Goal: Task Accomplishment & Management: Manage account settings

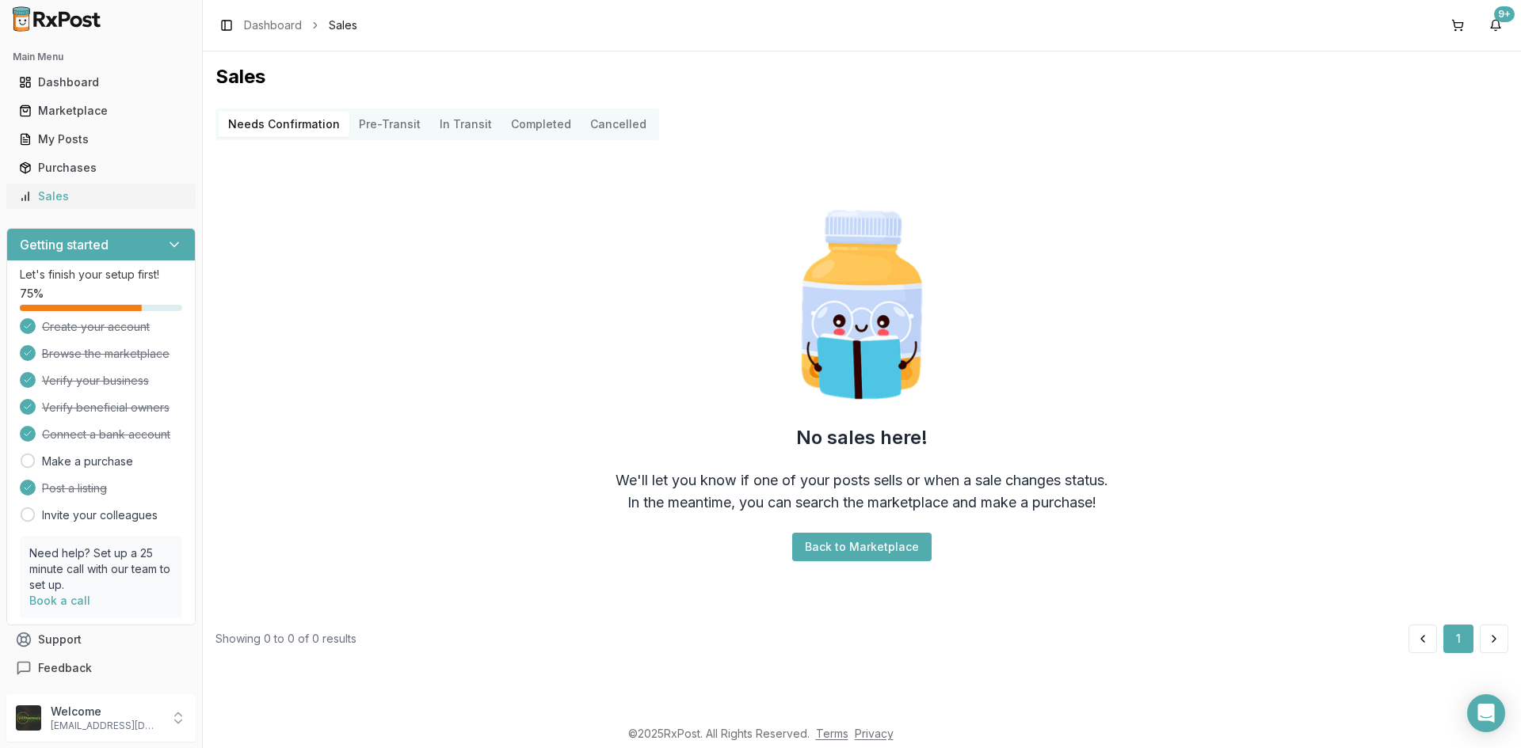
click at [38, 192] on div "Sales" at bounding box center [101, 196] width 164 height 16
click at [54, 131] on div "My Posts" at bounding box center [101, 139] width 164 height 16
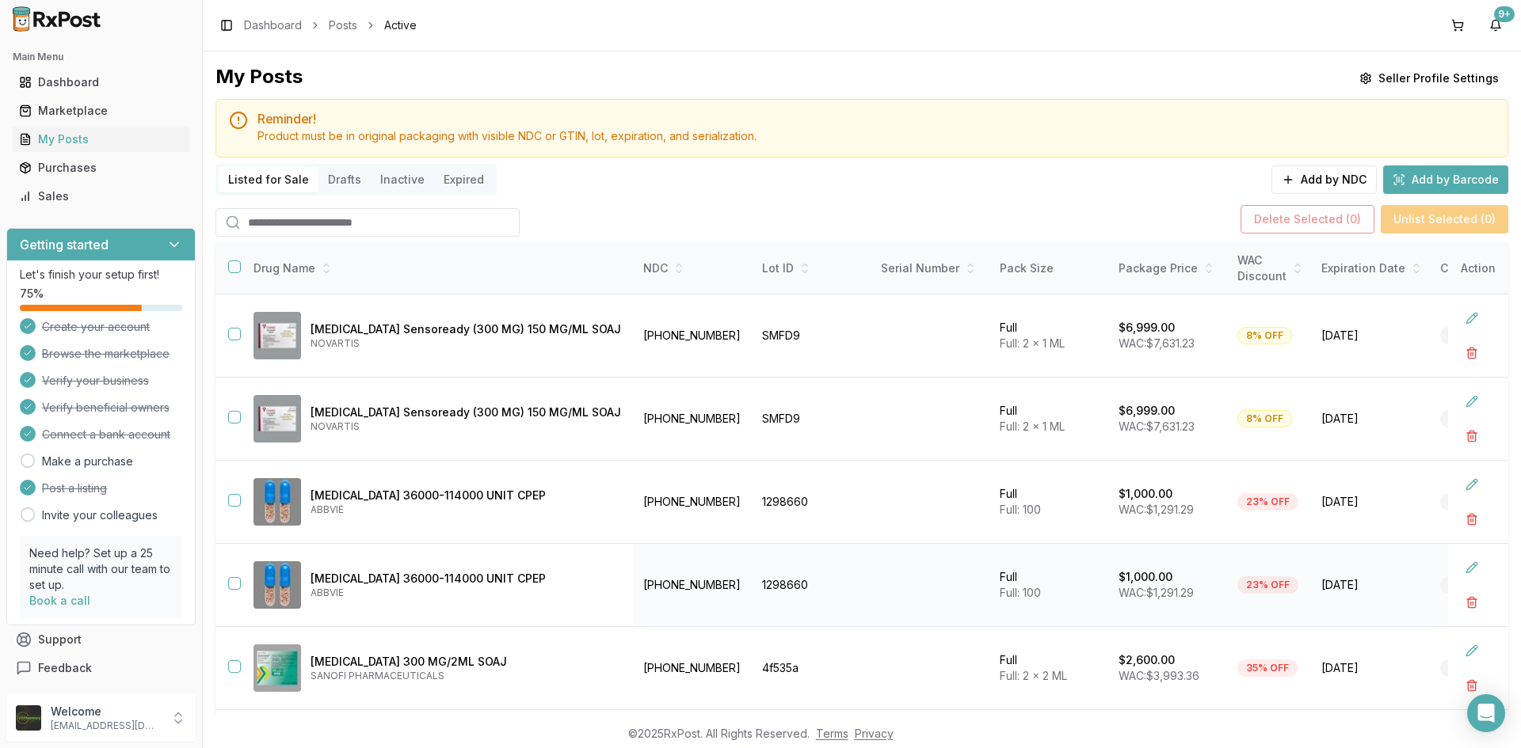
click at [231, 586] on button "button" at bounding box center [234, 583] width 13 height 13
click at [237, 504] on button "button" at bounding box center [234, 500] width 13 height 13
click at [1285, 228] on button "Delete Selected ( 2 )" at bounding box center [1307, 219] width 134 height 29
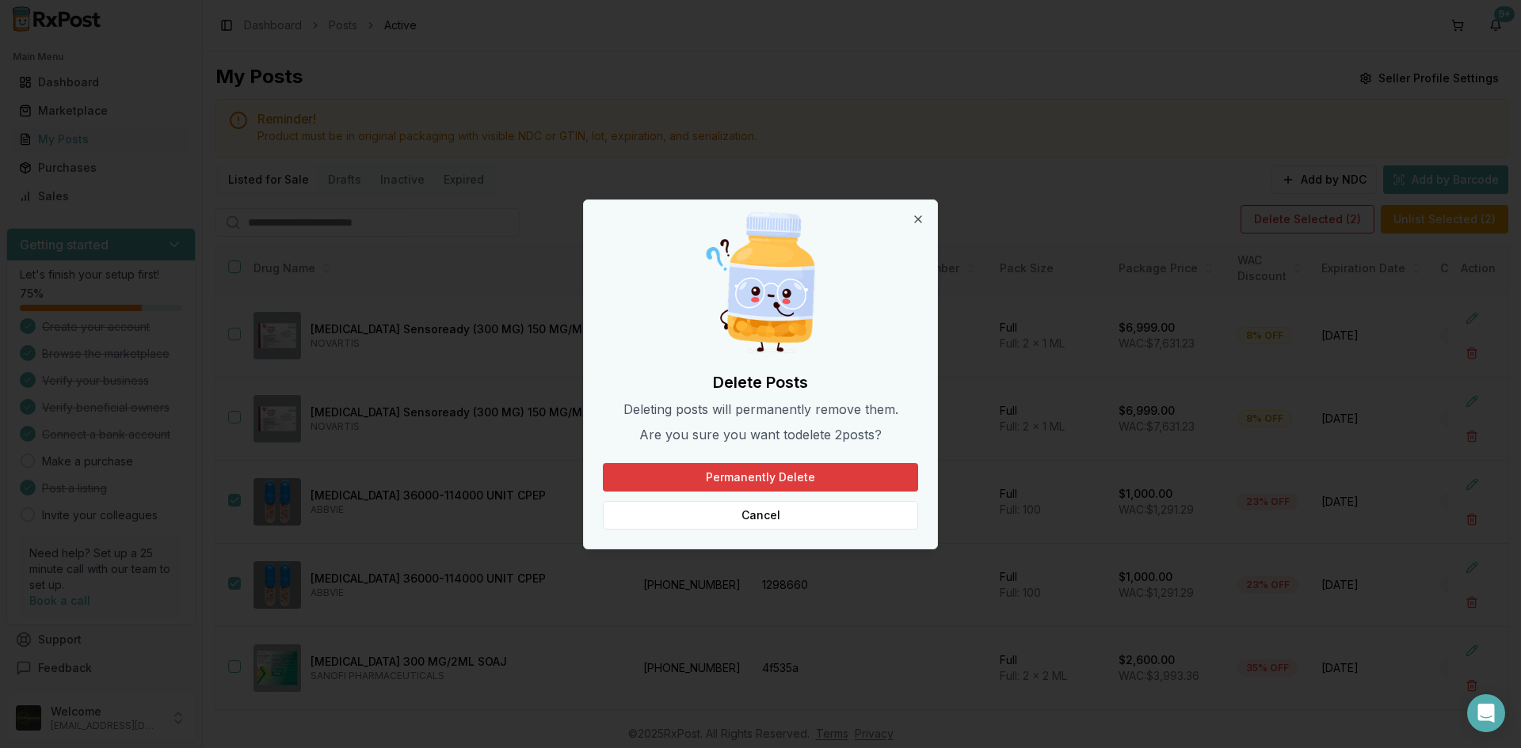
click at [854, 478] on button "Permanently Delete" at bounding box center [760, 477] width 315 height 29
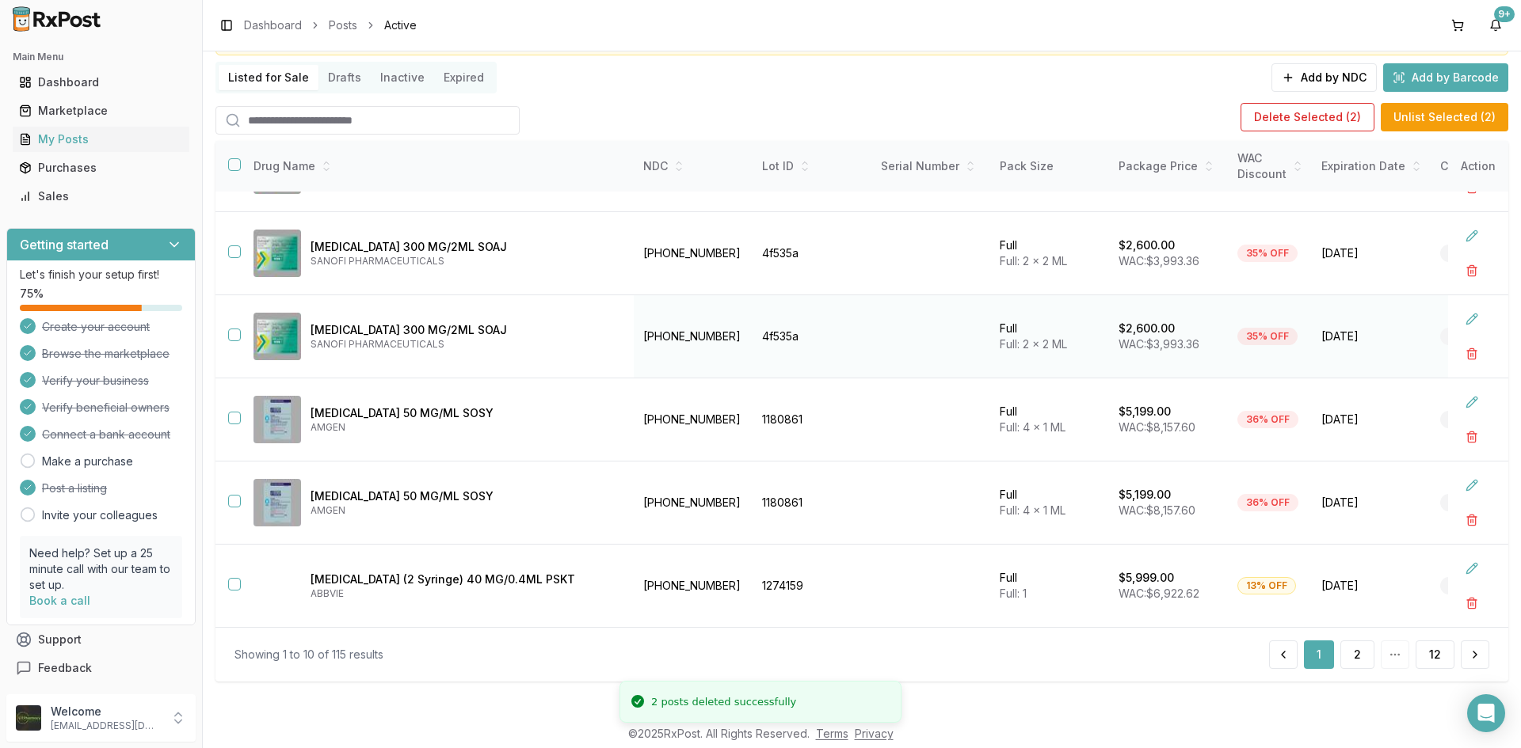
scroll to position [105, 0]
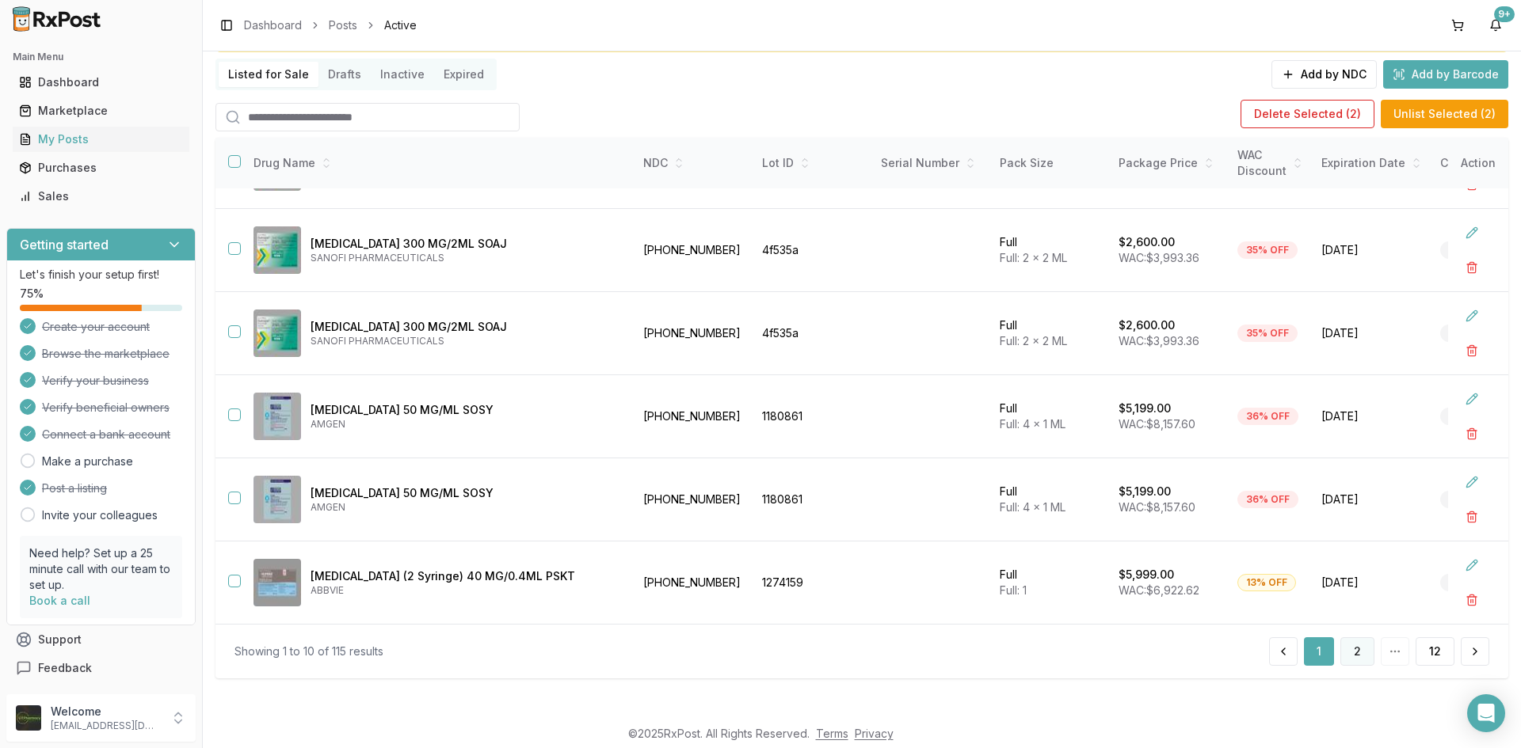
click at [1350, 659] on button "2" at bounding box center [1357, 652] width 34 height 29
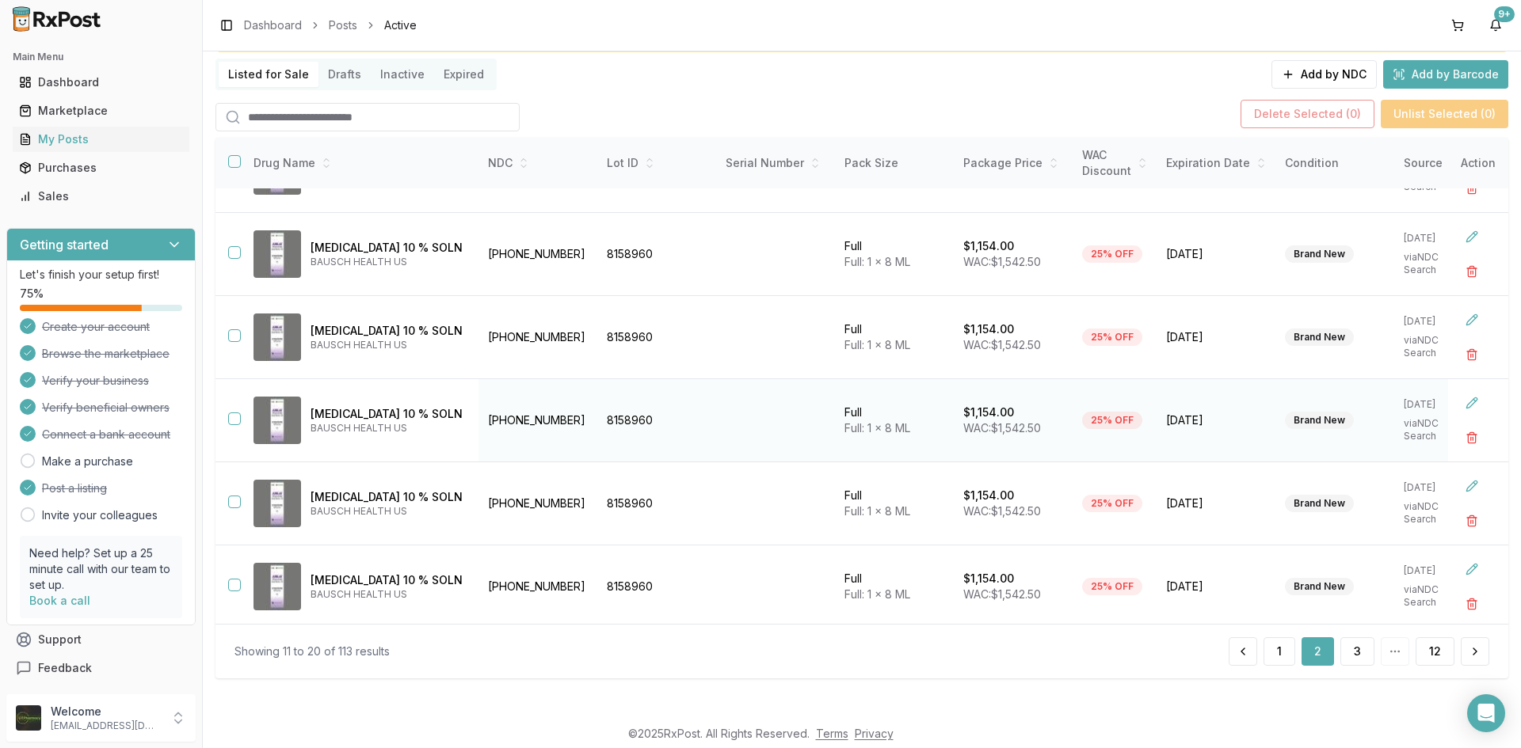
scroll to position [402, 0]
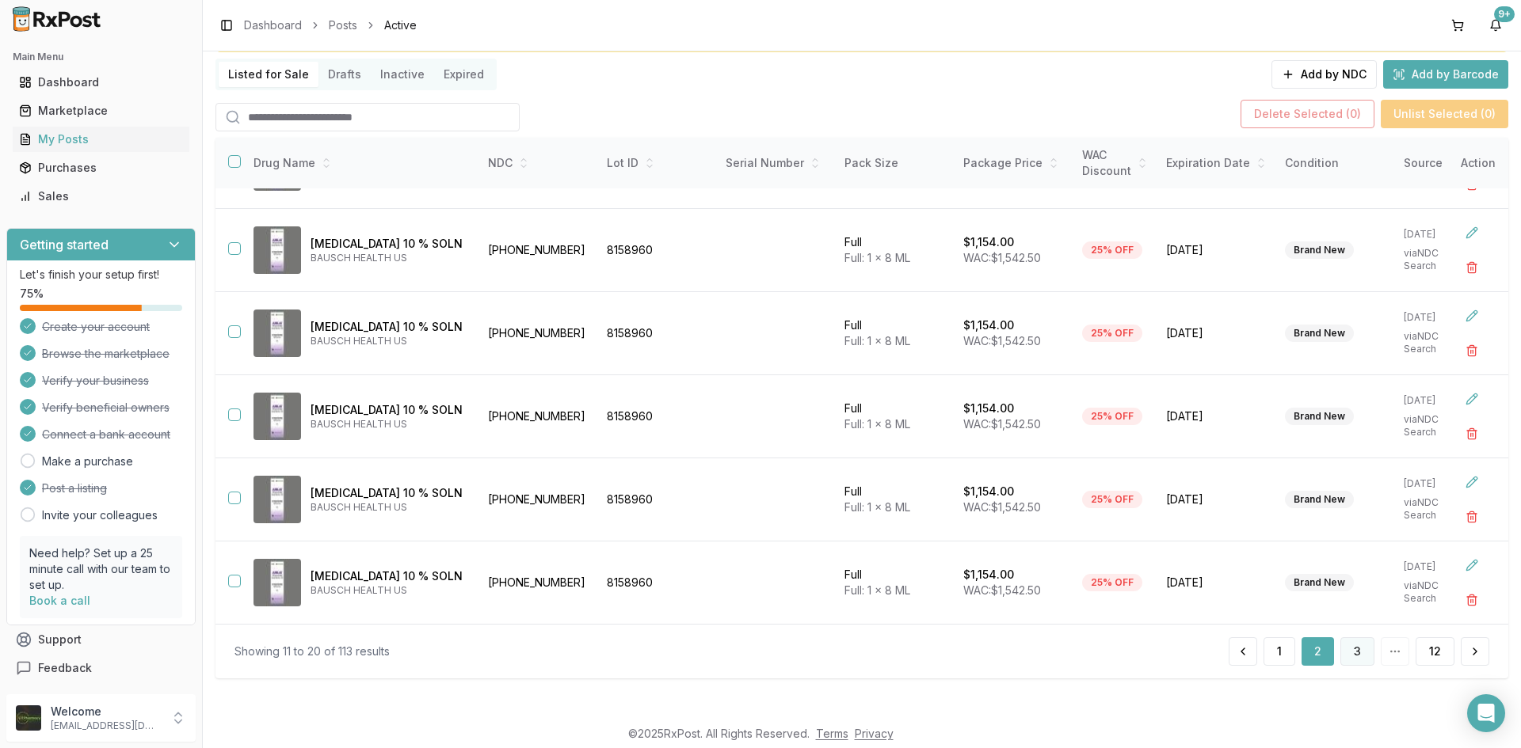
click at [1355, 658] on button "3" at bounding box center [1357, 652] width 34 height 29
click at [1363, 649] on button "4" at bounding box center [1356, 652] width 35 height 29
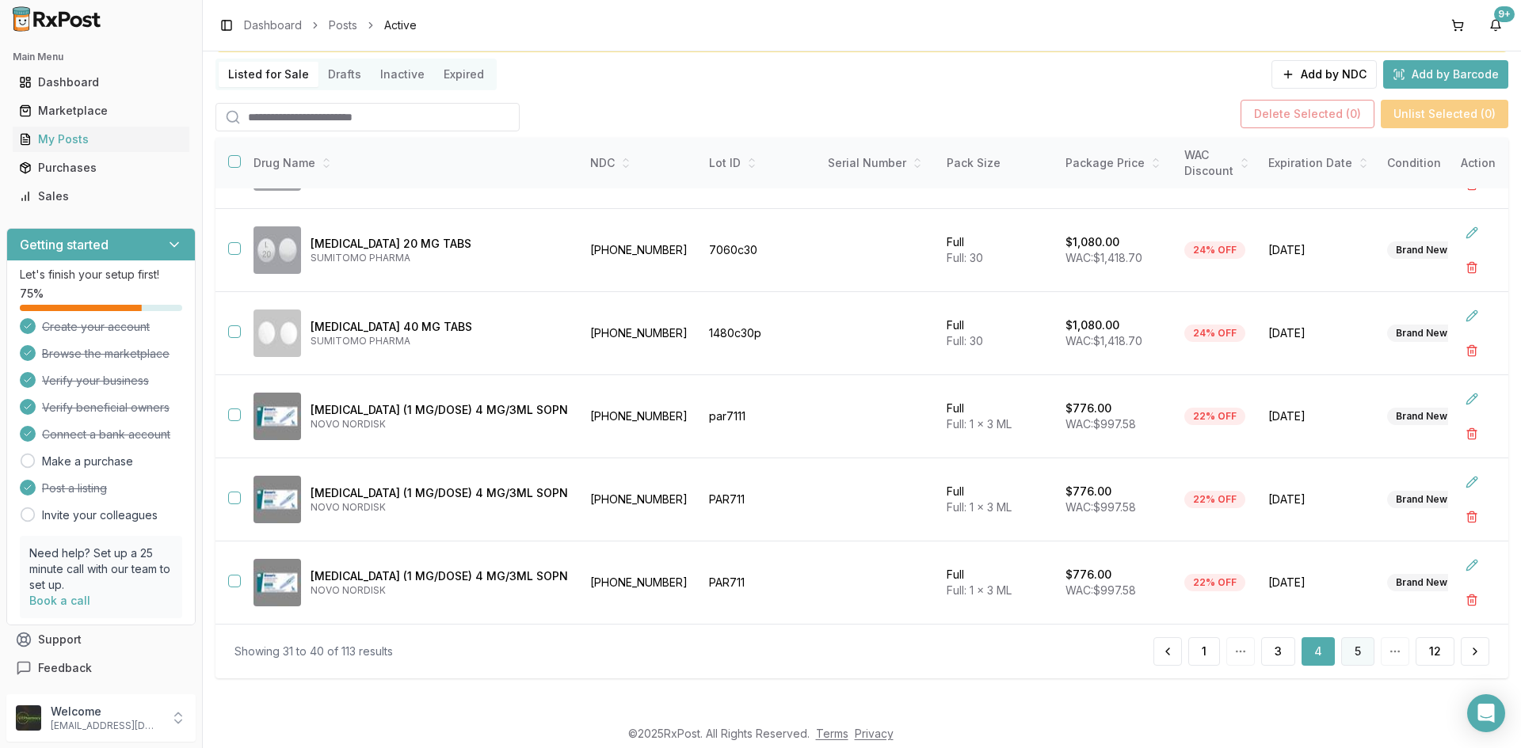
click at [1356, 659] on button "5" at bounding box center [1357, 652] width 33 height 29
click at [1357, 659] on button "6" at bounding box center [1357, 652] width 34 height 29
click at [1357, 661] on button "7" at bounding box center [1357, 652] width 34 height 29
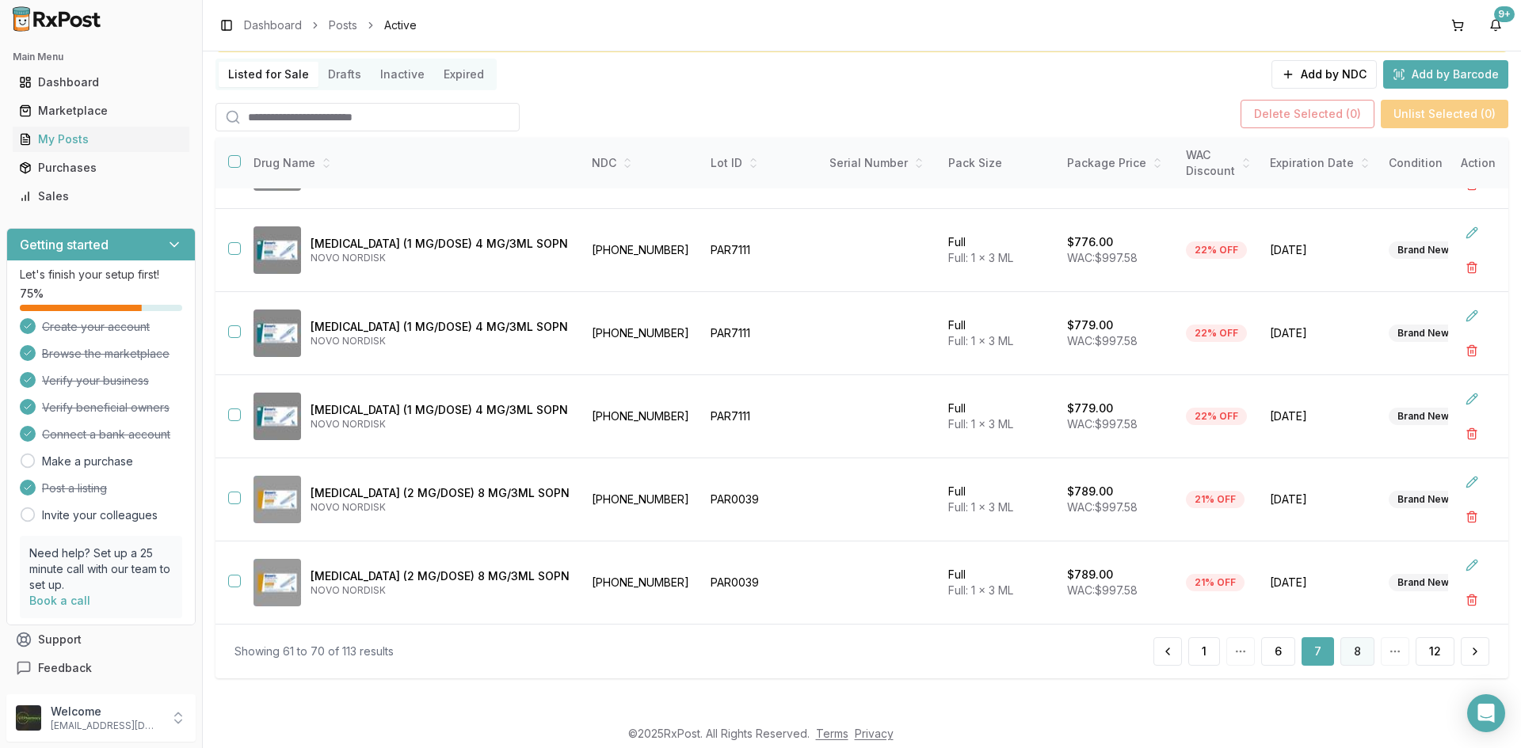
click at [1354, 646] on button "8" at bounding box center [1357, 652] width 34 height 29
click at [1357, 654] on button "9" at bounding box center [1357, 652] width 34 height 29
click at [1346, 661] on button "10" at bounding box center [1354, 652] width 39 height 29
click at [1380, 660] on button "11" at bounding box center [1391, 652] width 36 height 29
click at [1429, 647] on button "12" at bounding box center [1434, 652] width 39 height 29
